Goal: Information Seeking & Learning: Learn about a topic

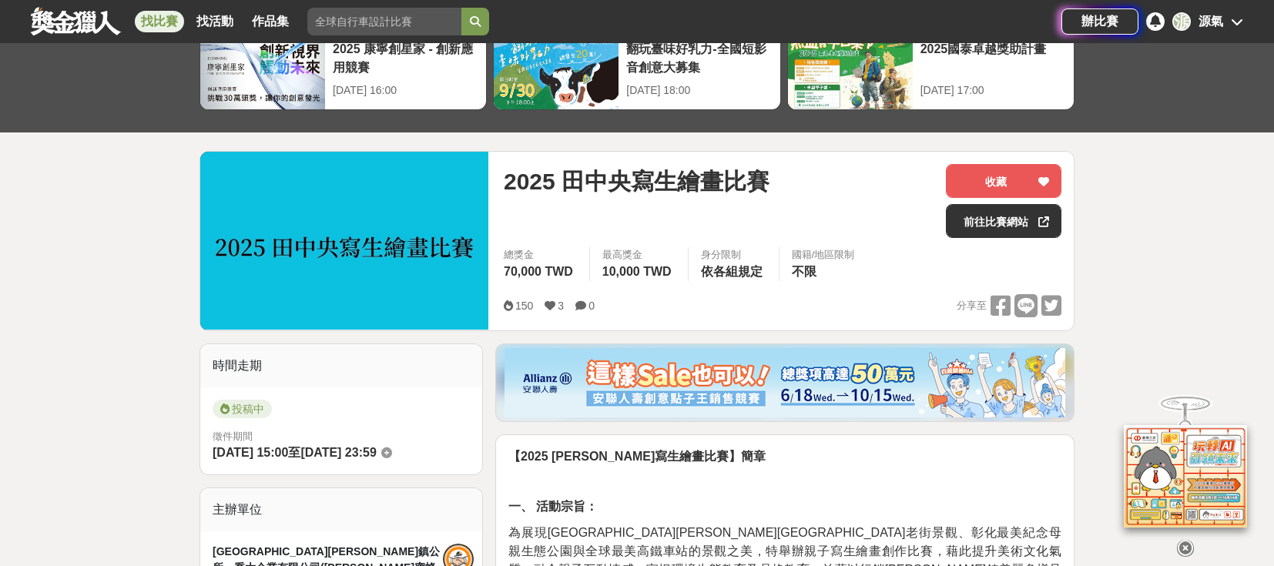
scroll to position [77, 0]
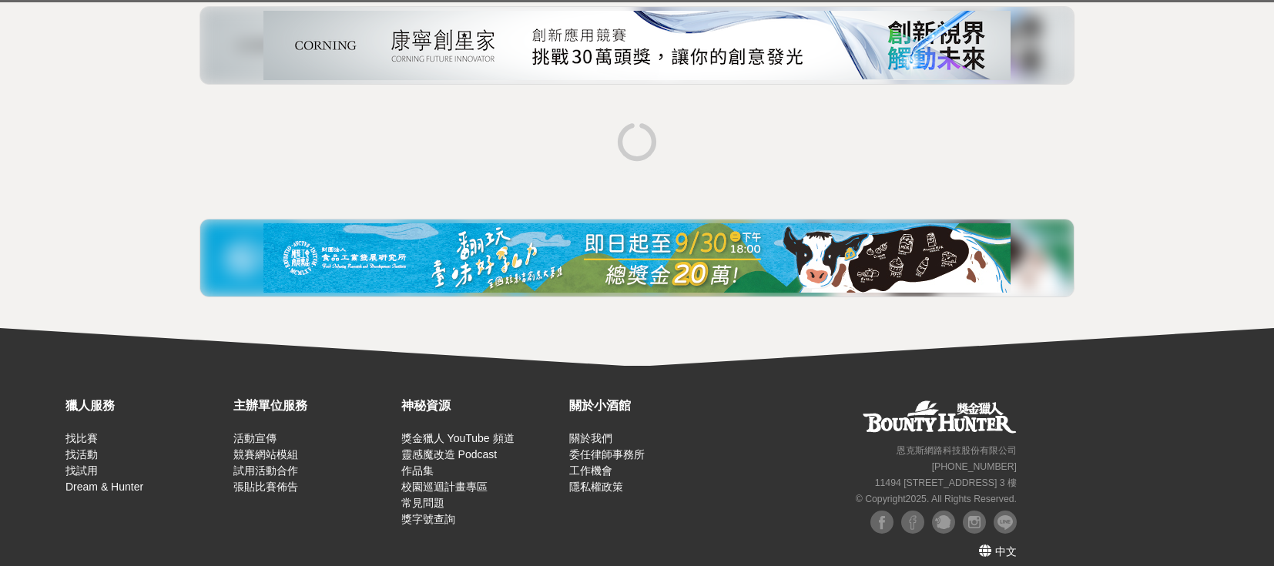
scroll to position [237, 0]
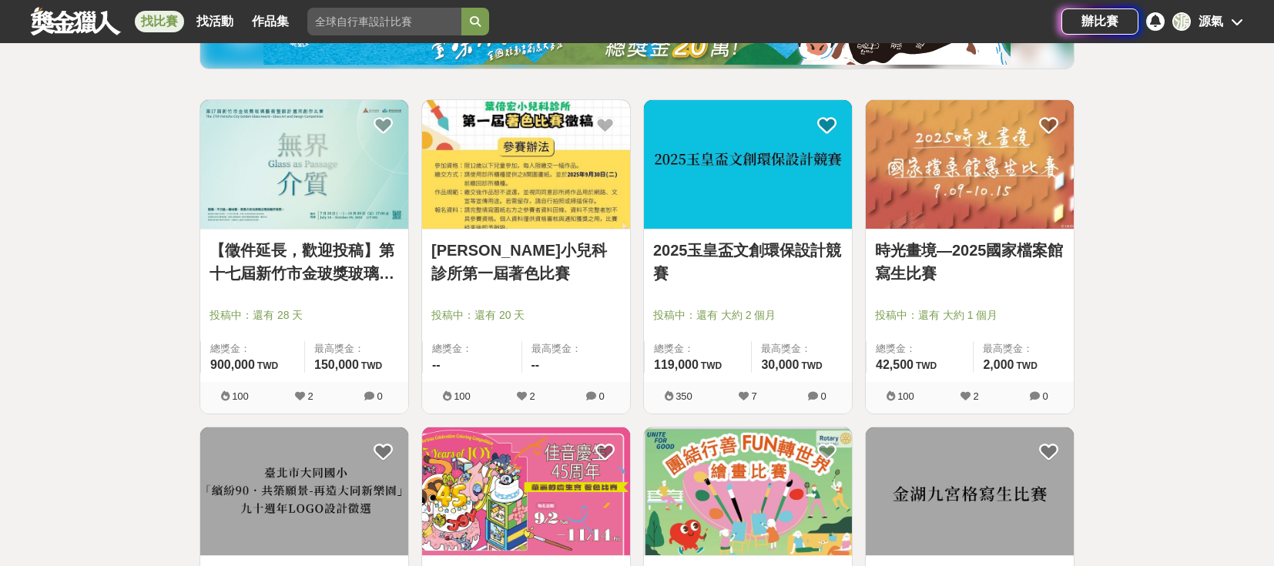
click at [1022, 169] on img at bounding box center [970, 164] width 208 height 129
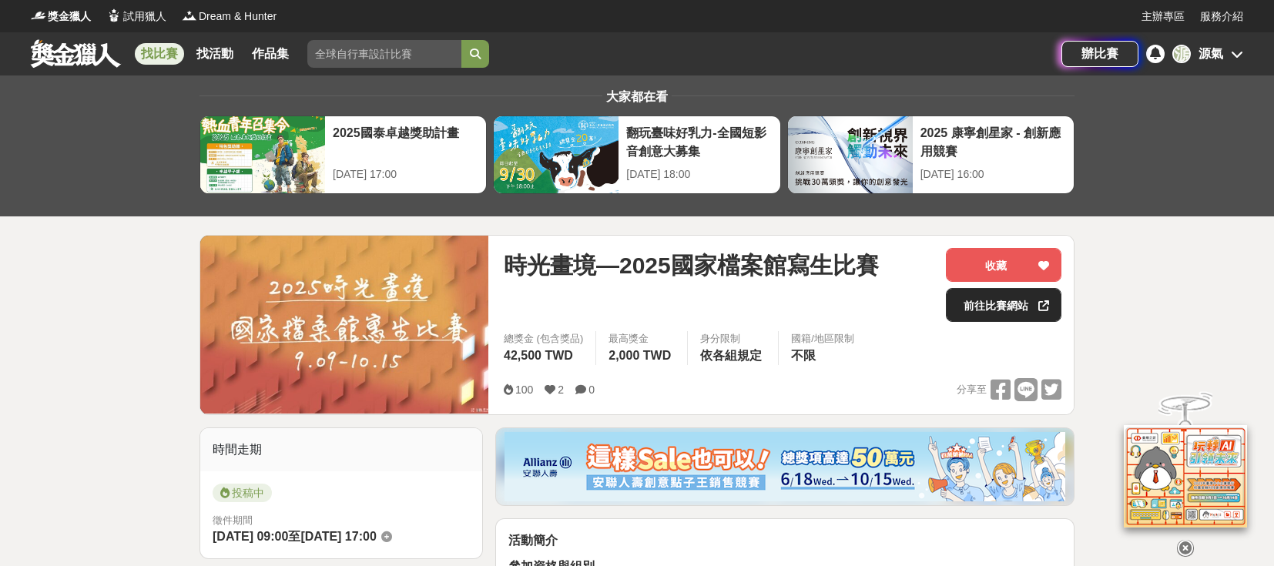
click at [1006, 305] on link "前往比賽網站" at bounding box center [1004, 305] width 116 height 34
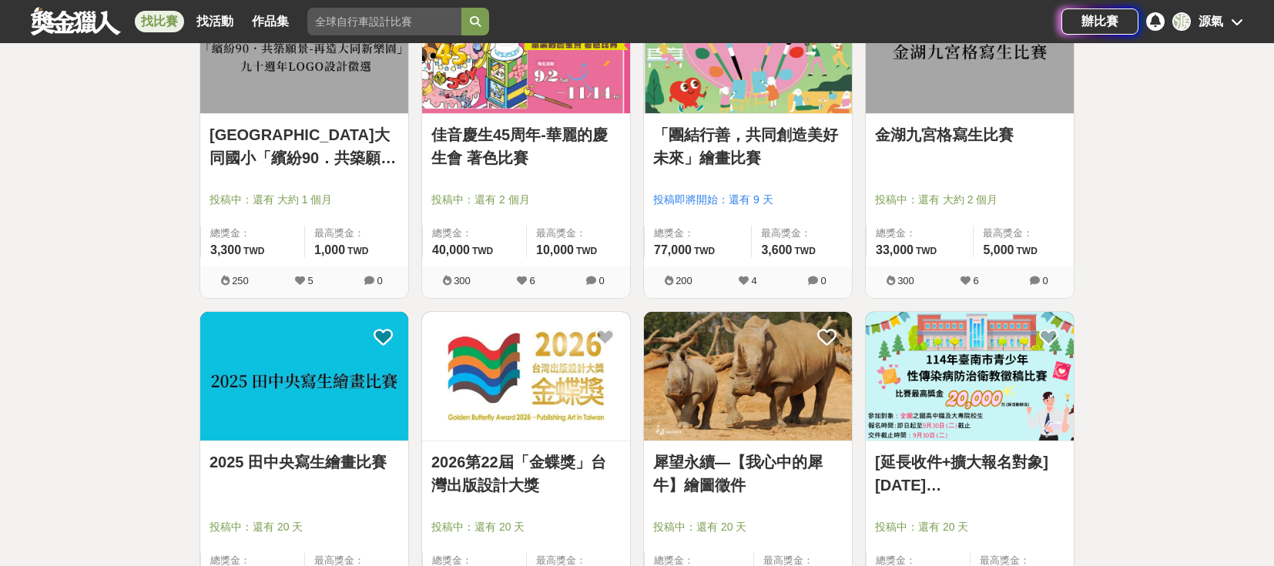
scroll to position [853, 0]
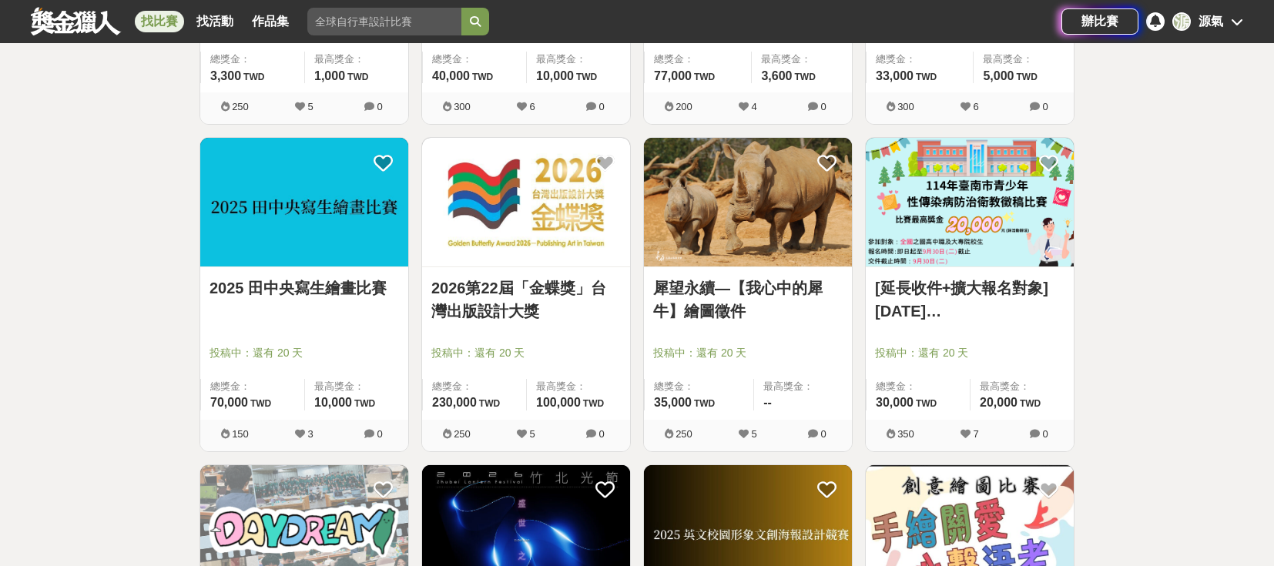
click at [1009, 223] on img at bounding box center [970, 202] width 208 height 129
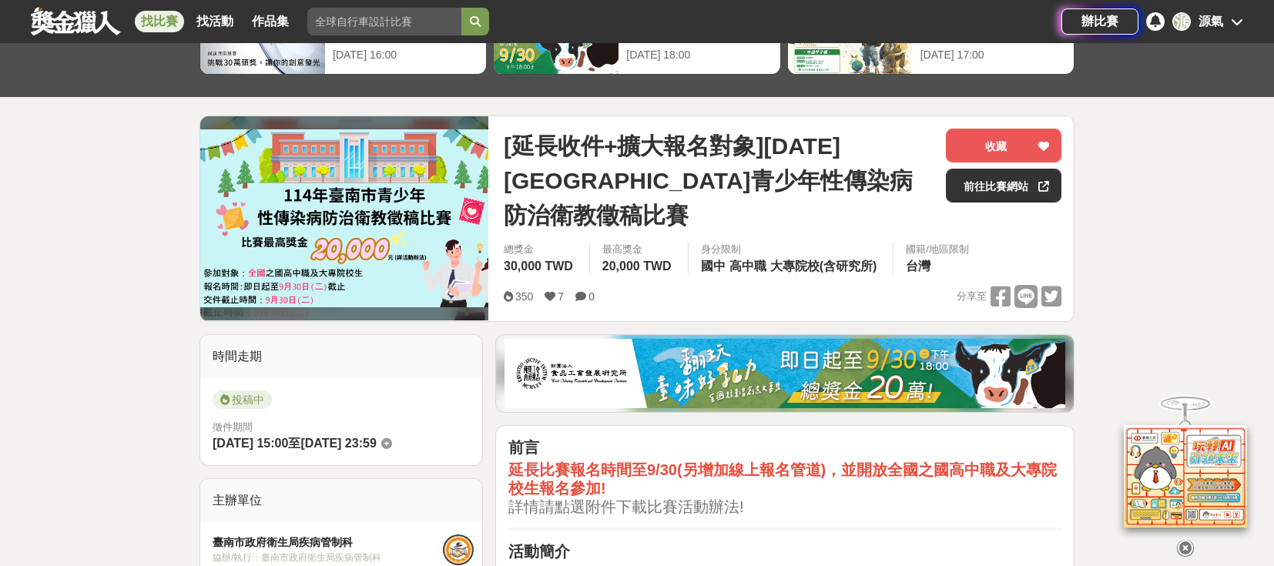
scroll to position [308, 0]
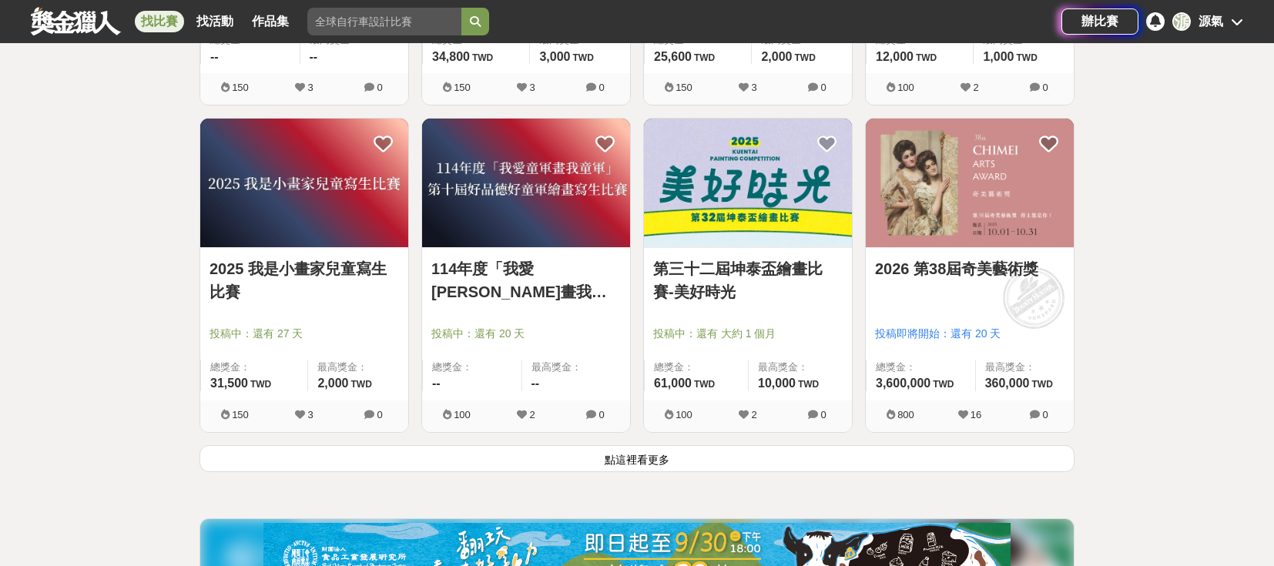
scroll to position [1854, 0]
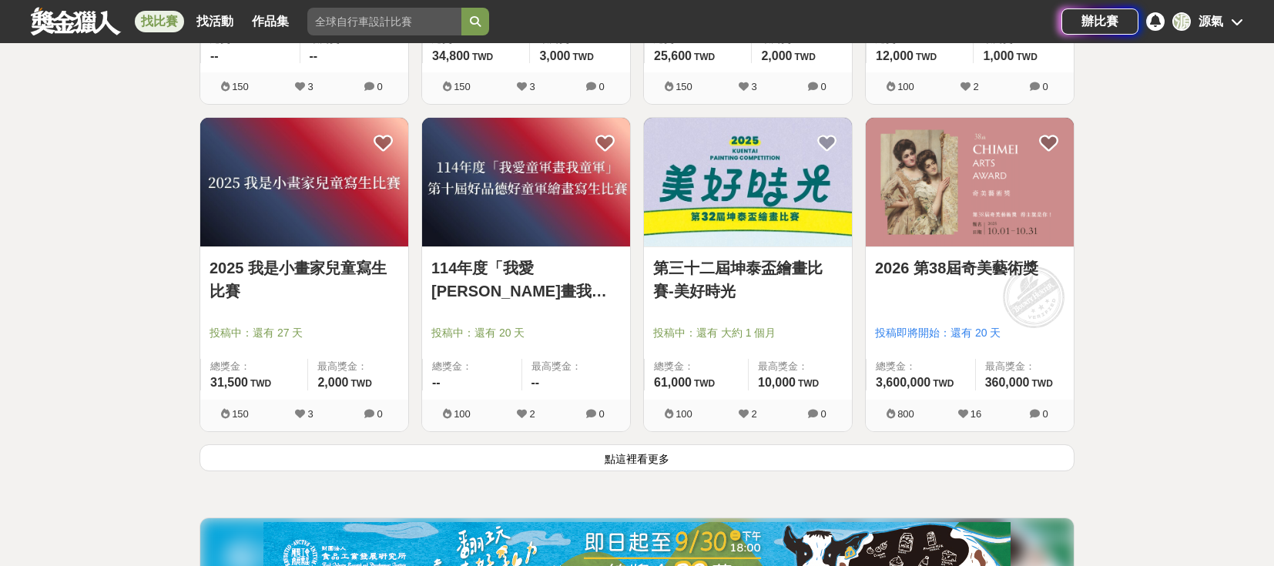
click at [658, 458] on button "點這裡看更多" at bounding box center [636, 457] width 875 height 27
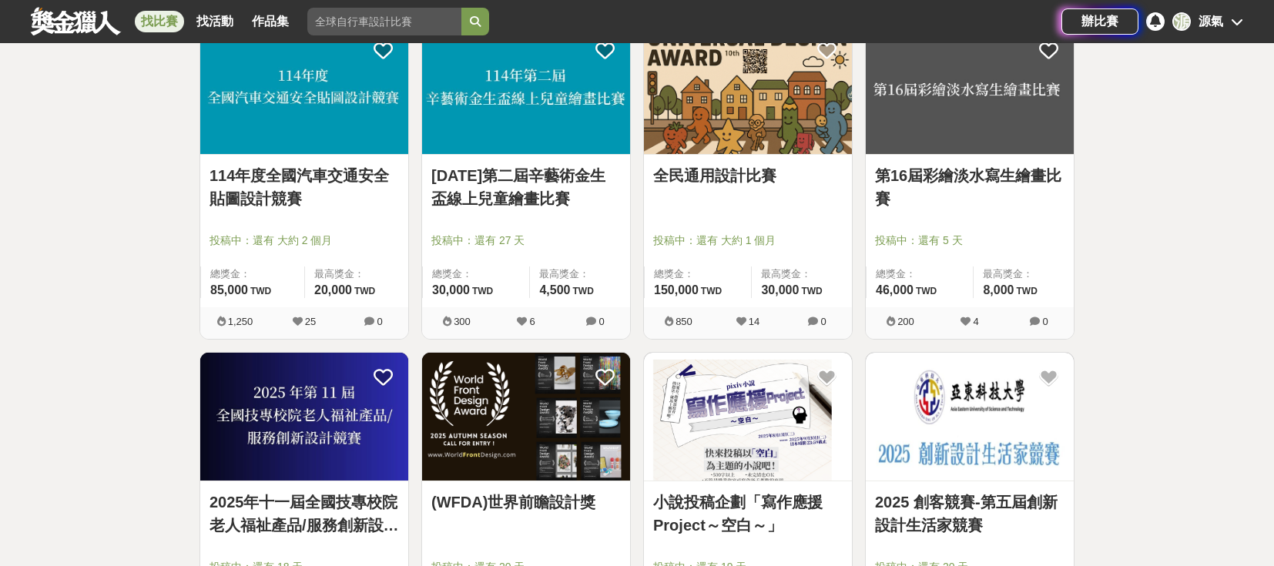
scroll to position [2933, 0]
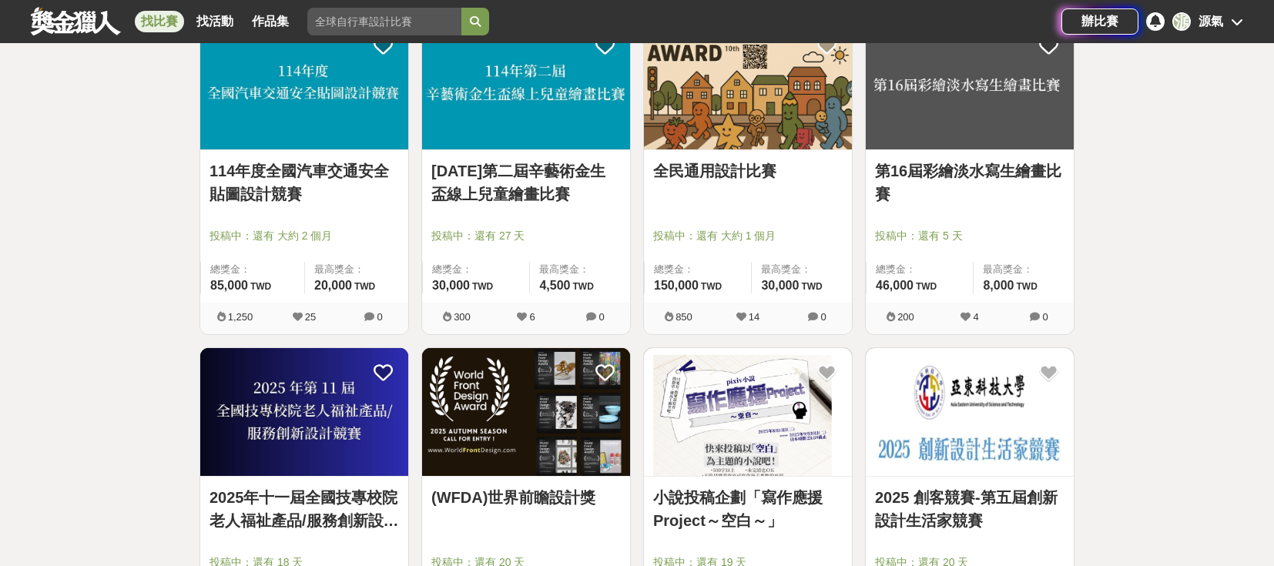
click at [970, 94] on img at bounding box center [970, 85] width 208 height 129
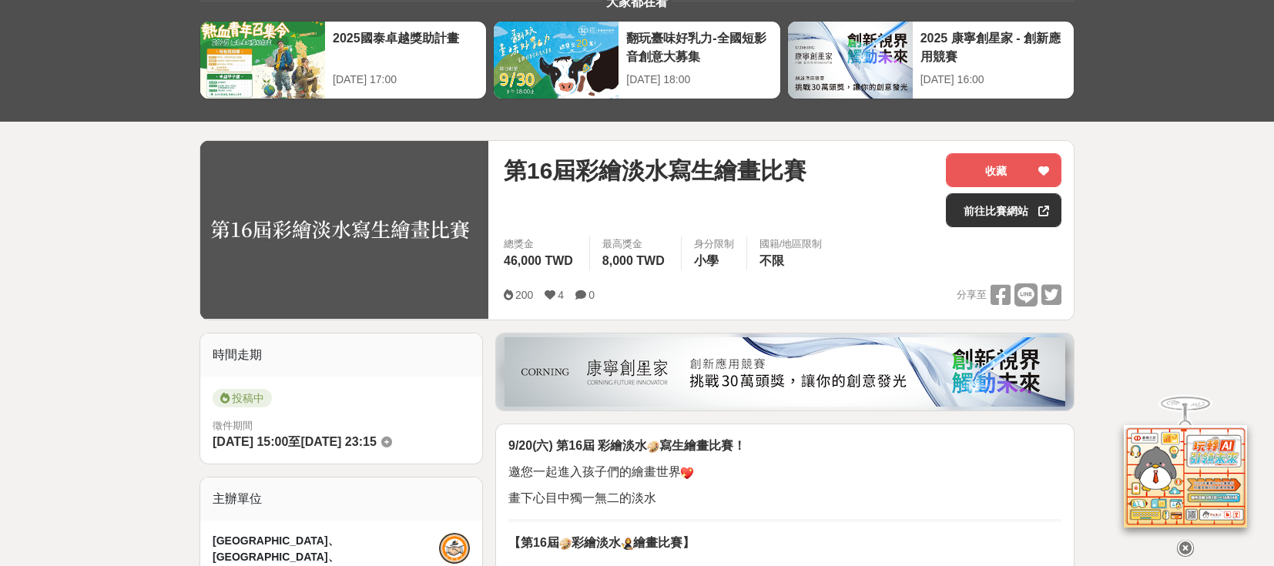
scroll to position [308, 0]
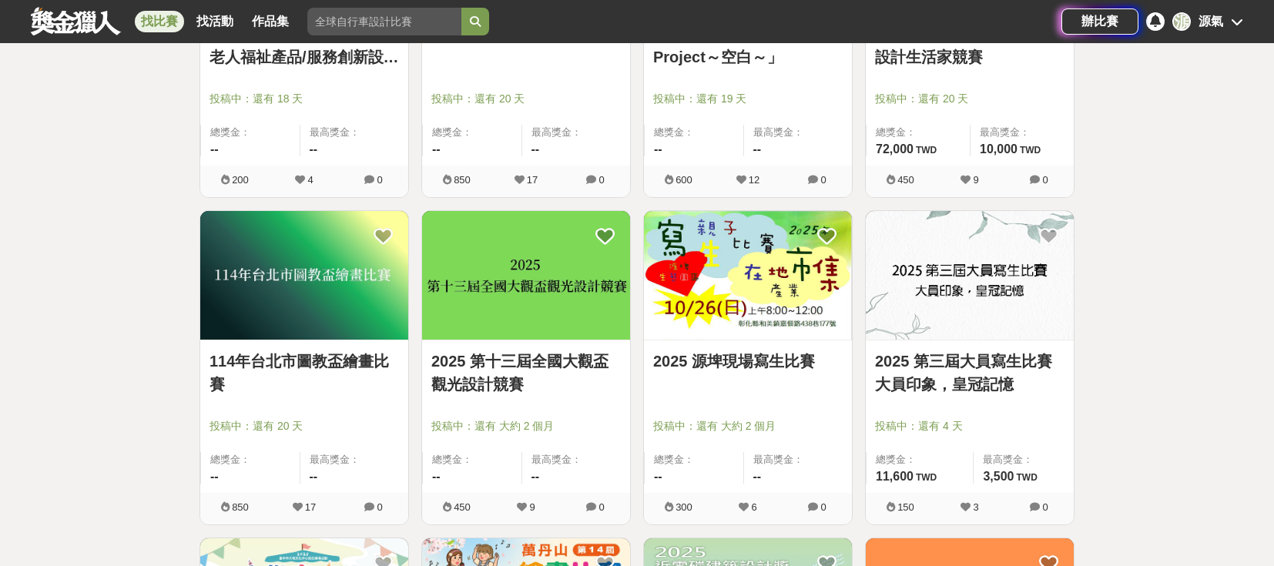
scroll to position [3549, 0]
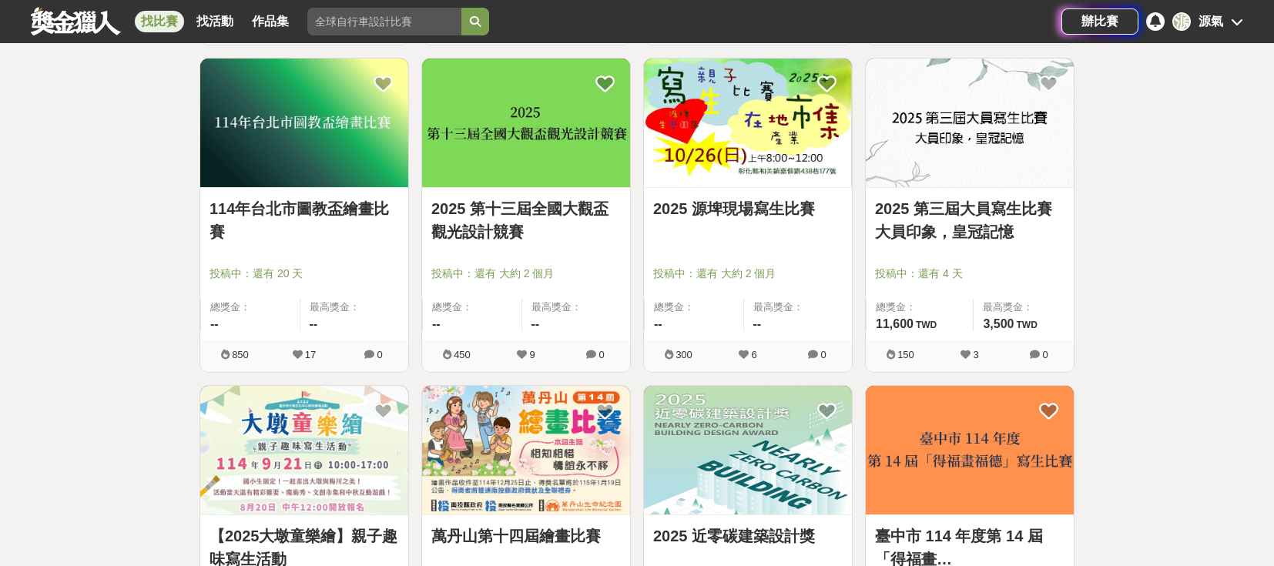
click at [772, 122] on img at bounding box center [748, 123] width 208 height 129
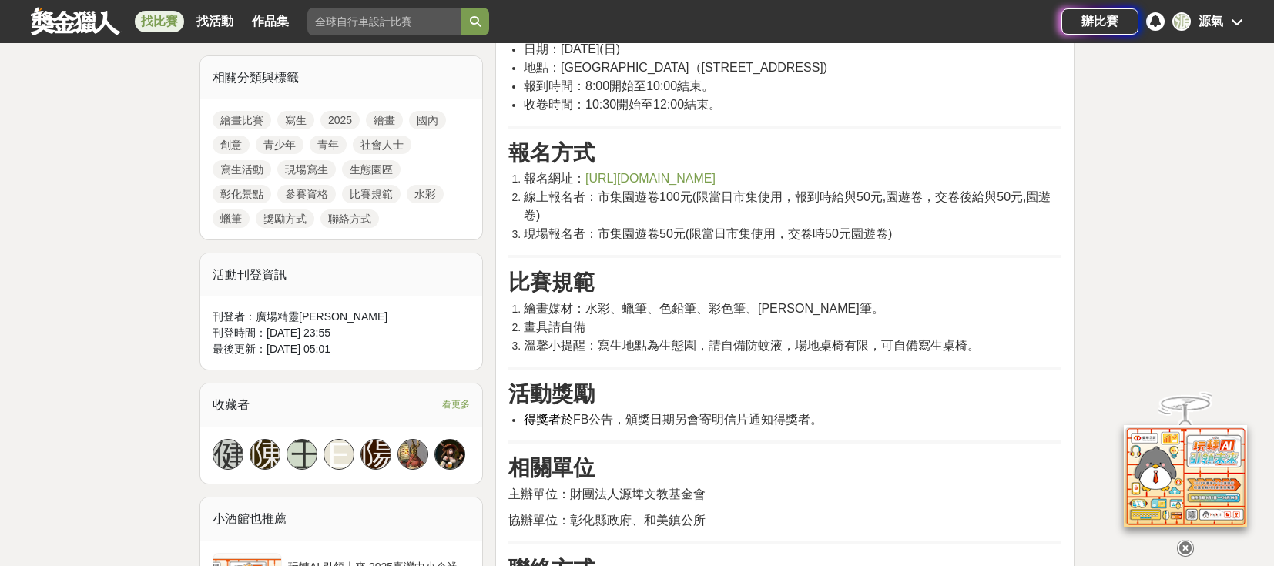
scroll to position [693, 0]
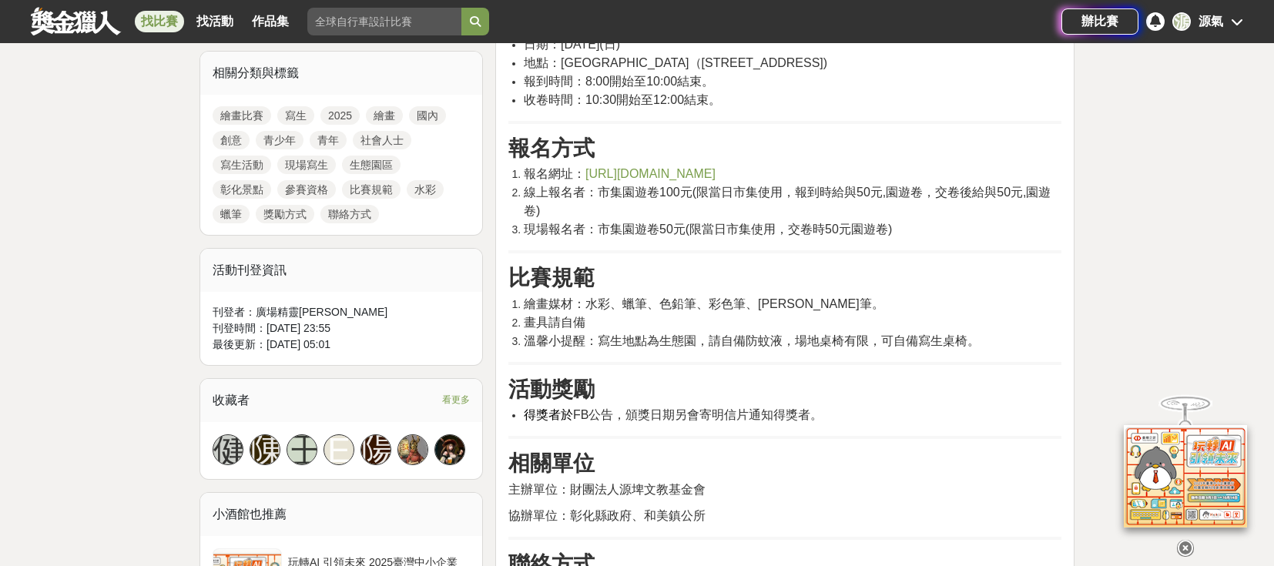
click at [715, 174] on span "[URL][DOMAIN_NAME]" at bounding box center [650, 173] width 130 height 13
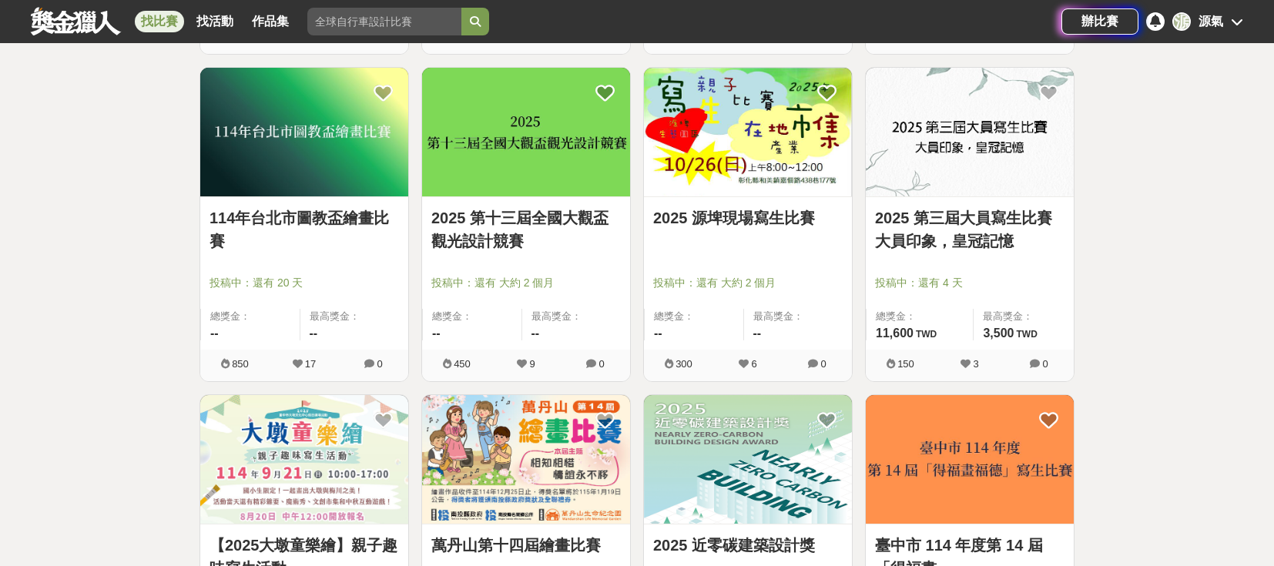
scroll to position [3549, 0]
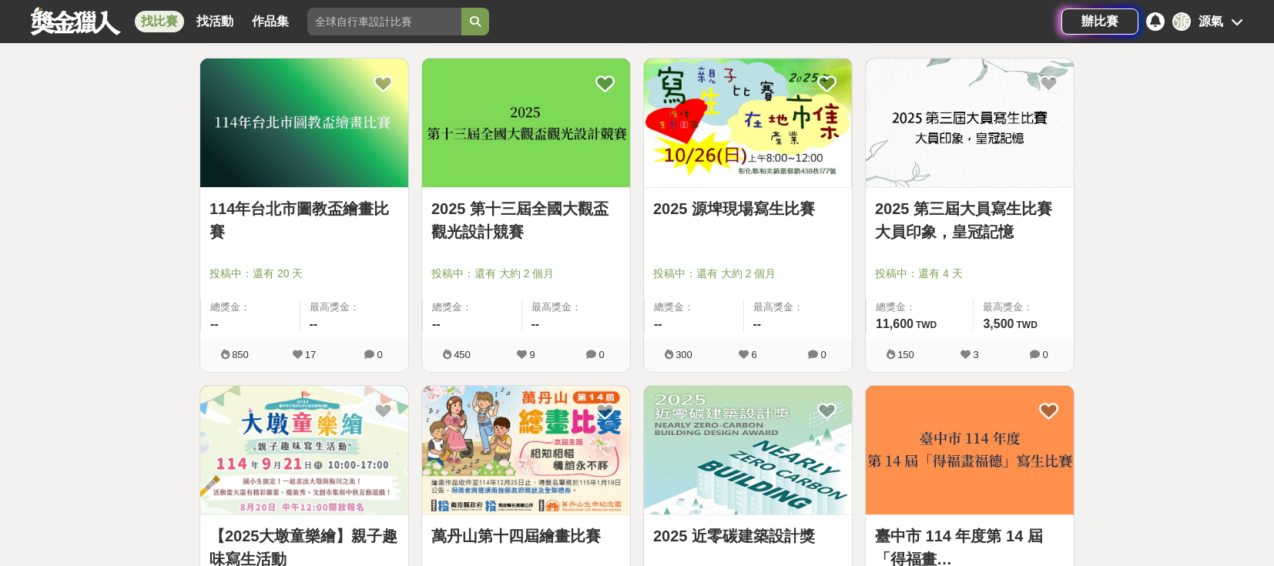
click at [1019, 207] on link "2025 第三屆大員寫生比賽 大員印象，皇冠記憶" at bounding box center [969, 220] width 189 height 46
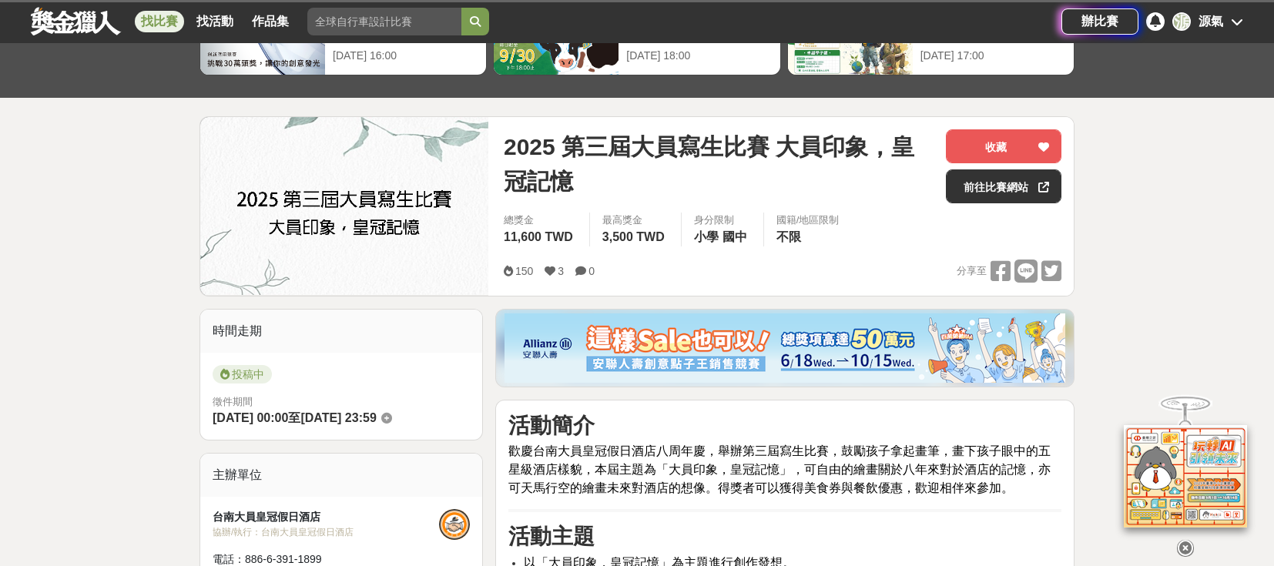
scroll to position [308, 0]
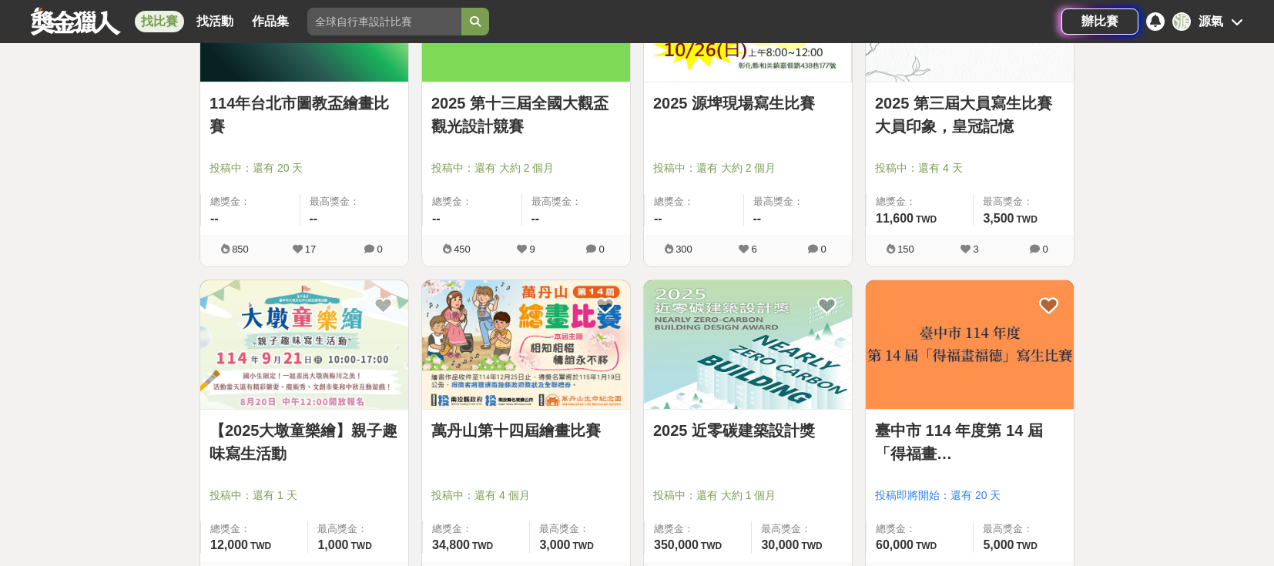
scroll to position [3780, 0]
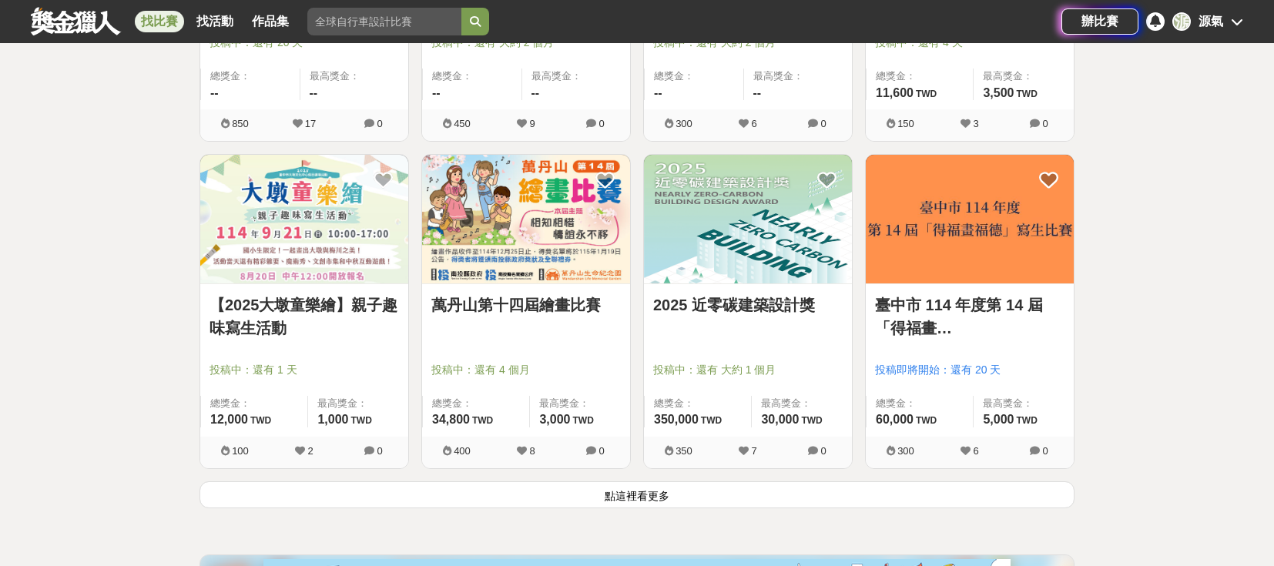
click at [807, 506] on button "點這裡看更多" at bounding box center [636, 494] width 875 height 27
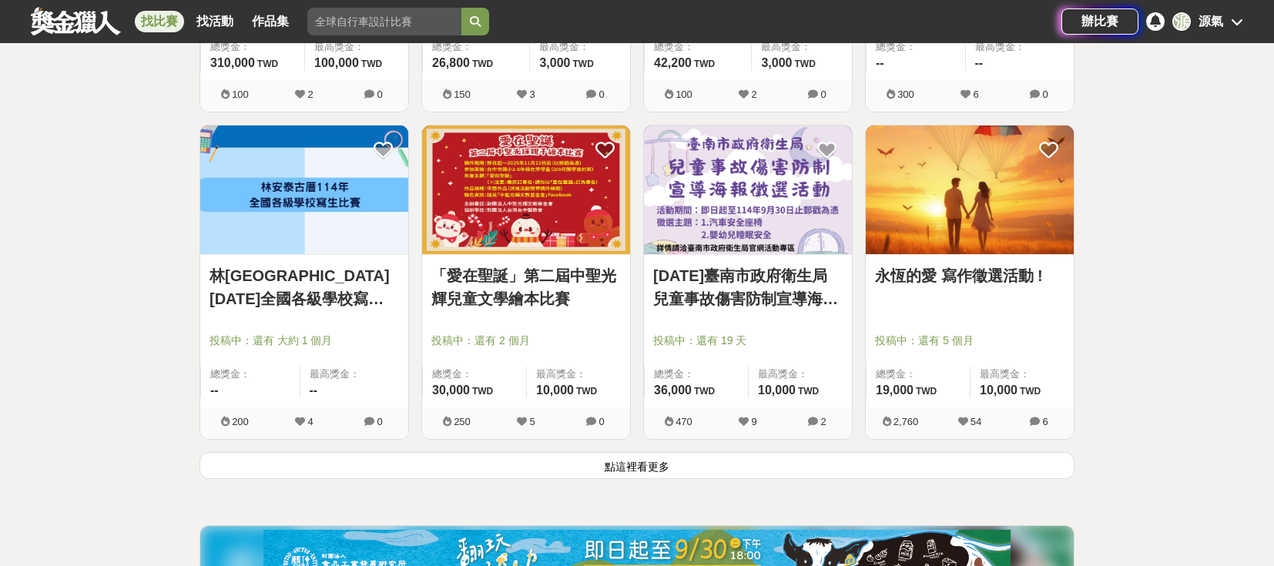
scroll to position [5782, 0]
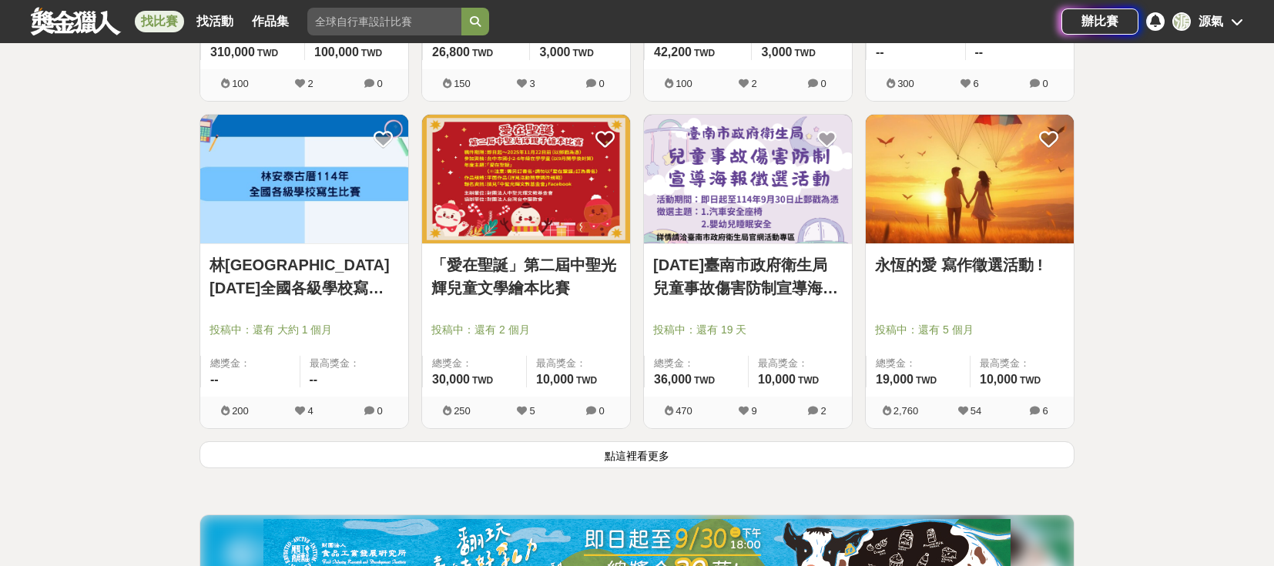
click at [704, 459] on button "點這裡看更多" at bounding box center [636, 454] width 875 height 27
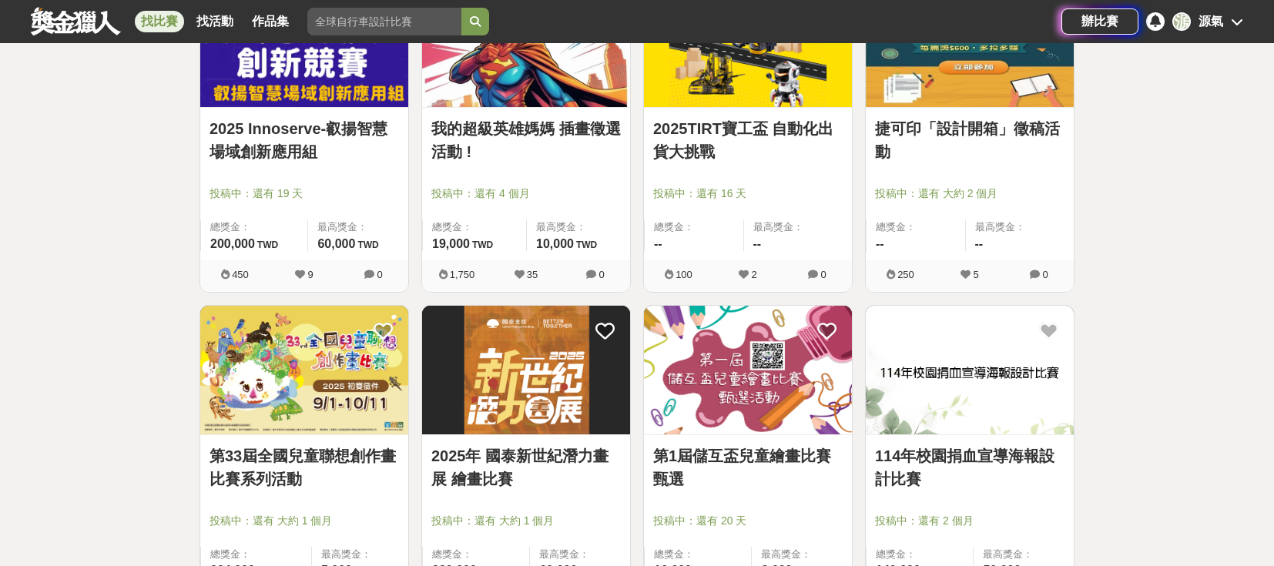
scroll to position [6398, 0]
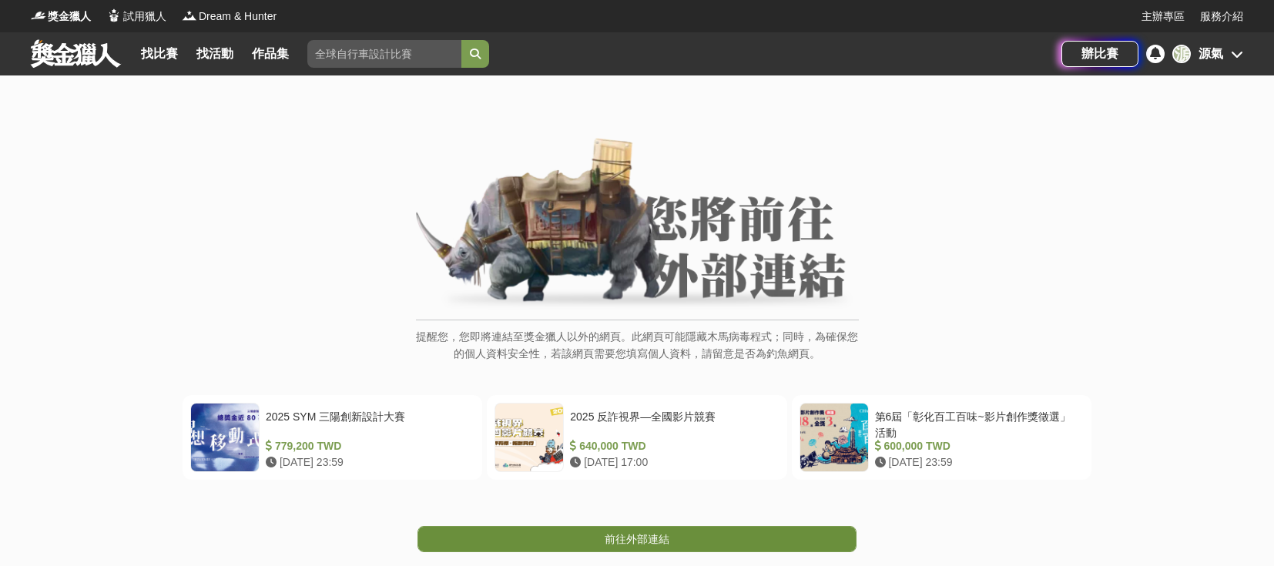
click at [619, 548] on link "前往外部連結" at bounding box center [636, 539] width 439 height 26
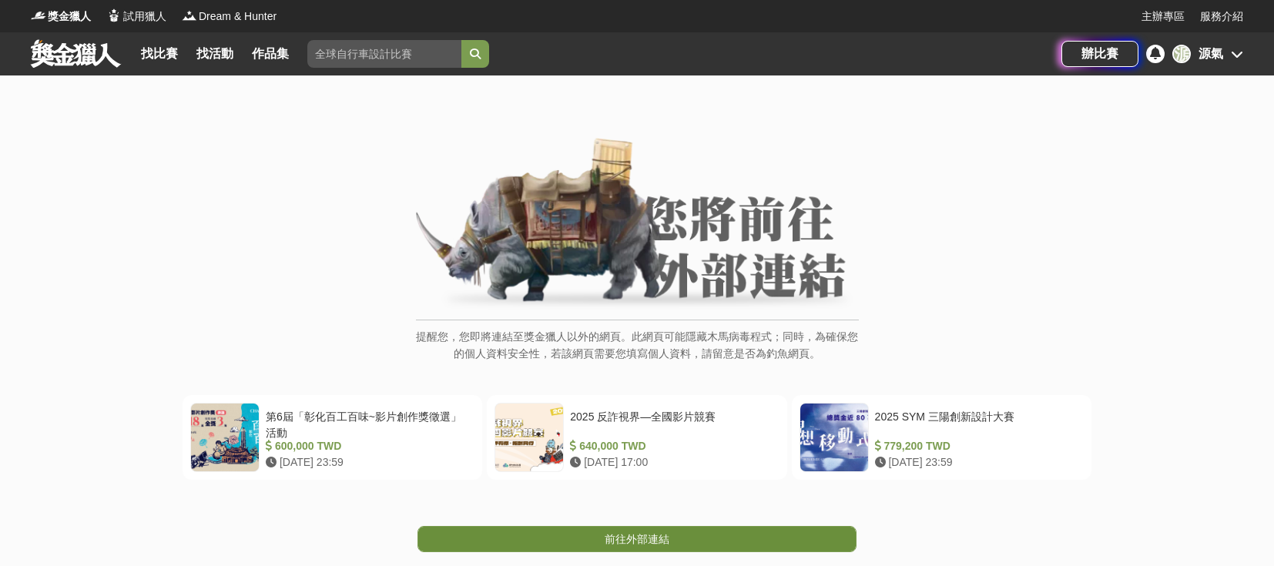
click at [675, 534] on link "前往外部連結" at bounding box center [636, 539] width 439 height 26
